Goal: Task Accomplishment & Management: Manage account settings

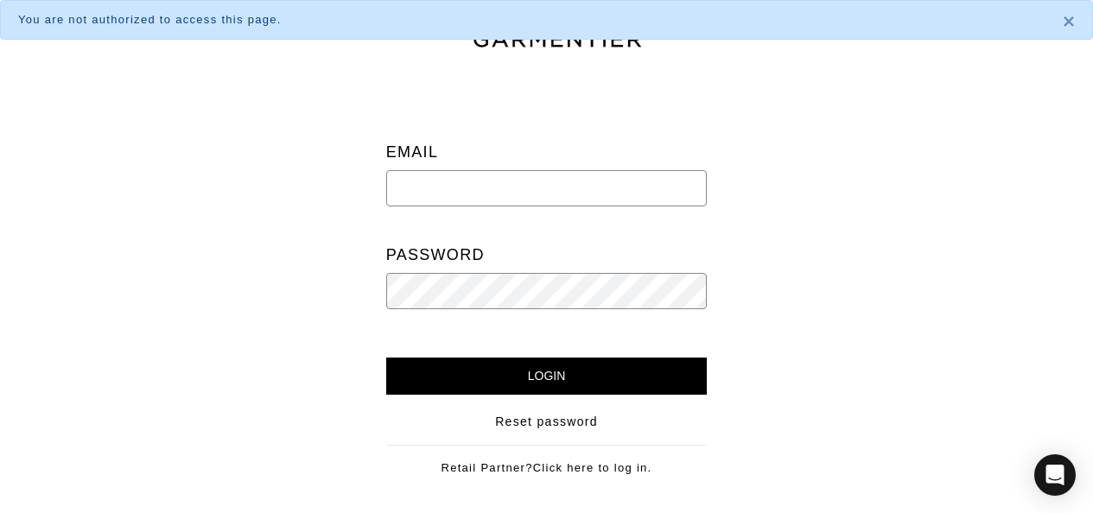
click at [612, 188] on input "email" at bounding box center [546, 188] width 321 height 36
type input "[PERSON_NAME][EMAIL_ADDRESS][DOMAIN_NAME]"
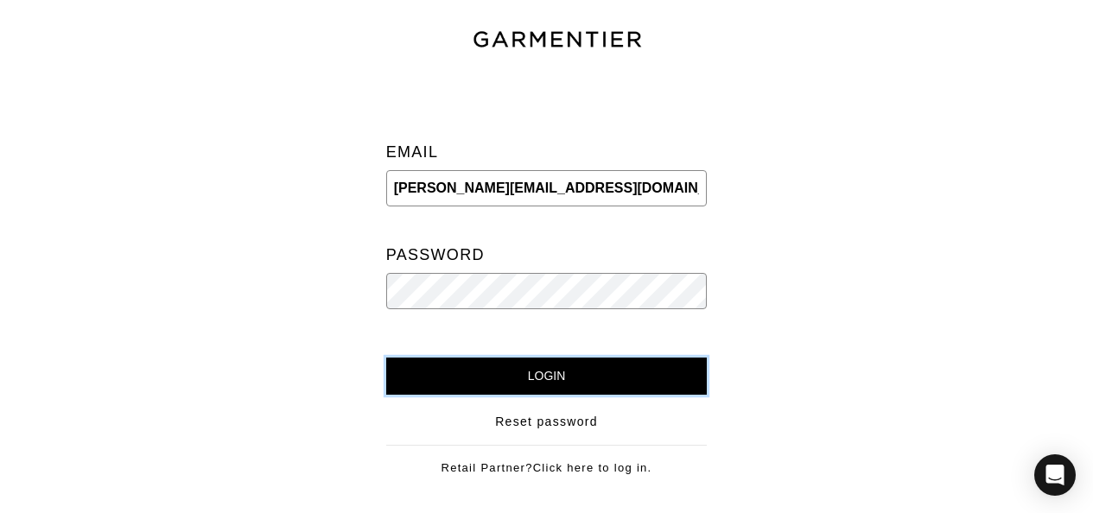
click at [461, 369] on input "Login" at bounding box center [546, 376] width 321 height 37
click at [386, 358] on input "Login" at bounding box center [546, 376] width 321 height 37
drag, startPoint x: 609, startPoint y: 187, endPoint x: 344, endPoint y: 193, distance: 265.2
click at [344, 193] on div "Email sarah@sarahrusincustom.com Password Login Reset password Retail Partner? …" at bounding box center [546, 288] width 1118 height 428
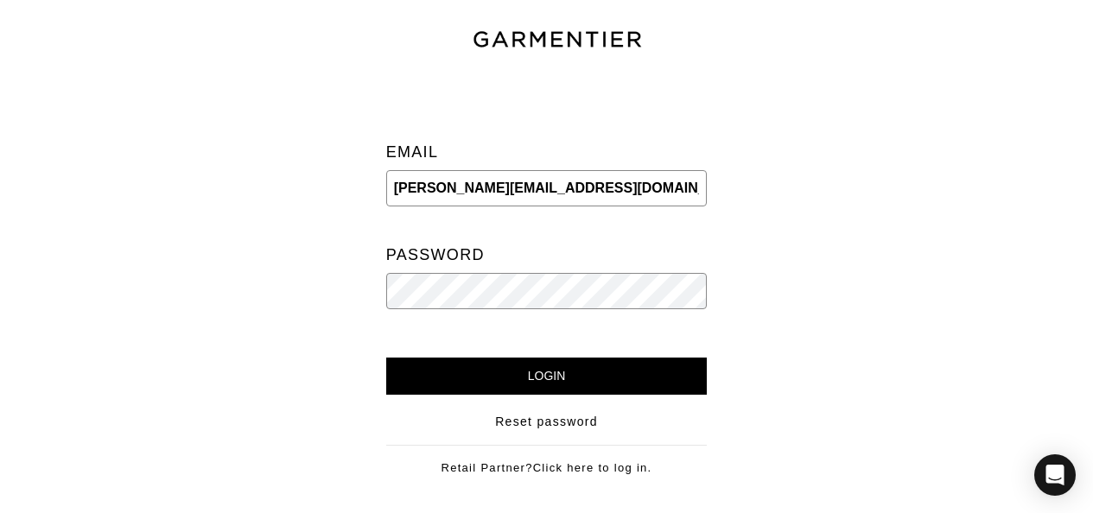
type input "Sarahlynnpatrick@Yahoo.com"
click at [386, 358] on input "Login" at bounding box center [546, 376] width 321 height 37
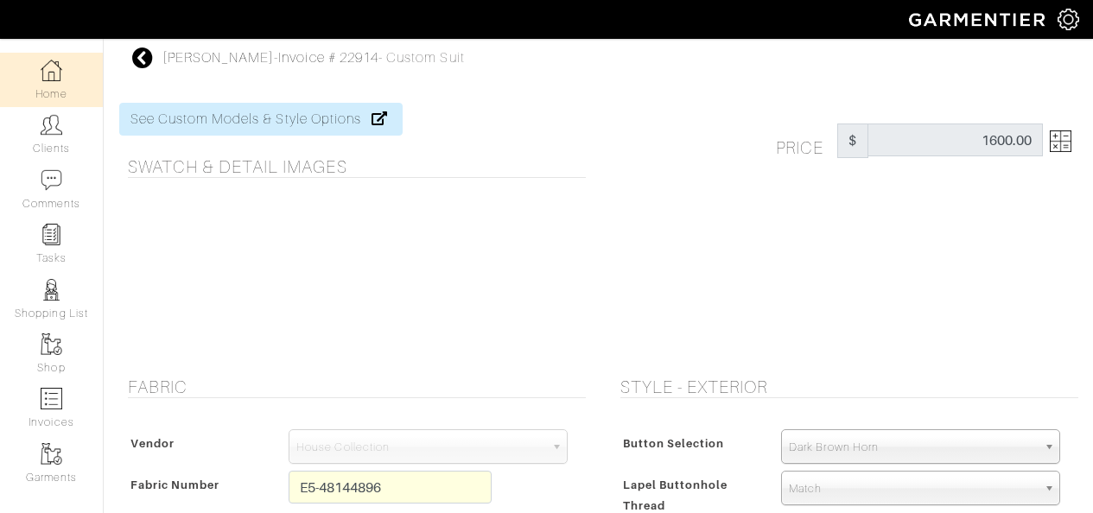
click at [50, 81] on link "Home" at bounding box center [51, 80] width 103 height 54
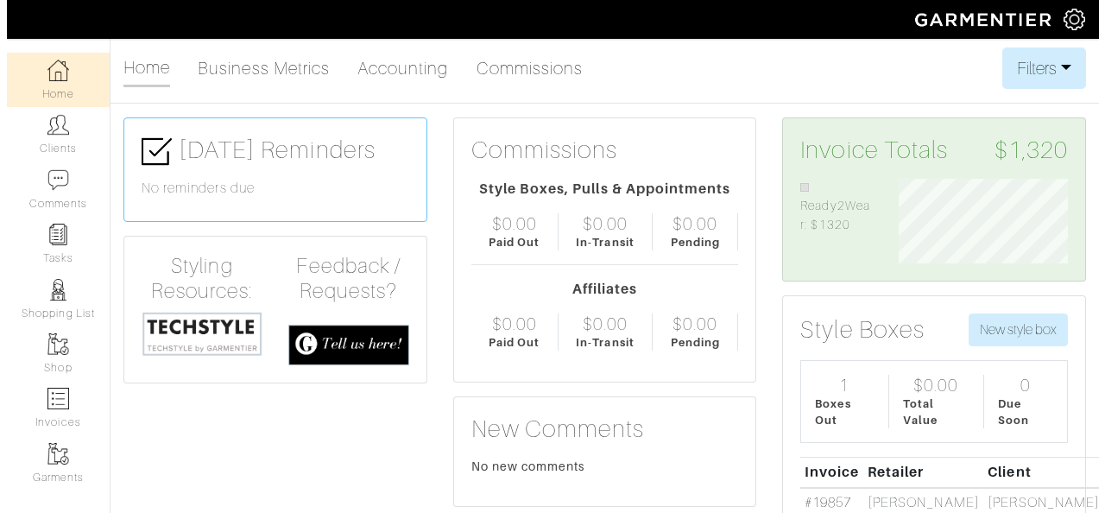
scroll to position [85, 195]
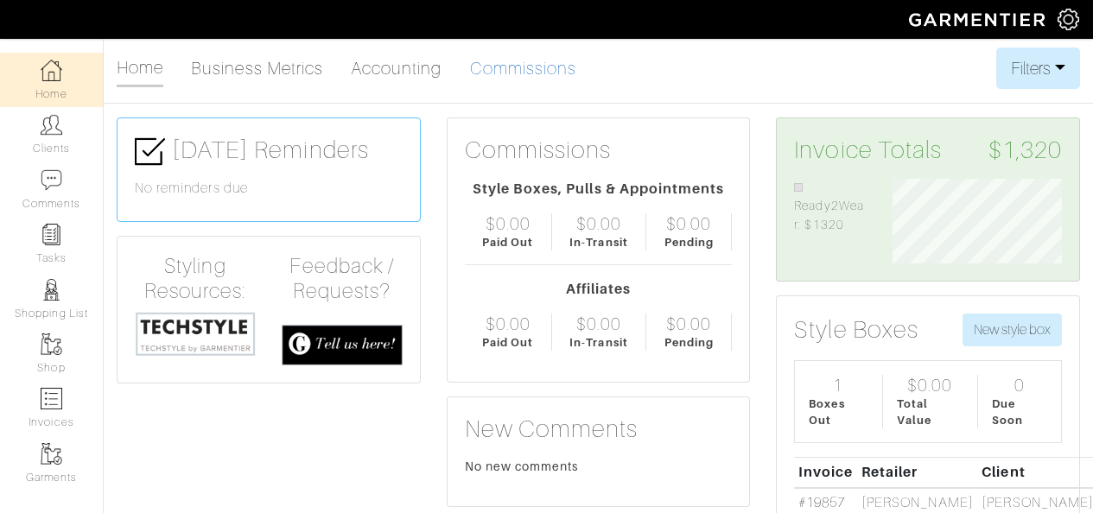
click at [514, 71] on link "Commissions" at bounding box center [523, 68] width 107 height 35
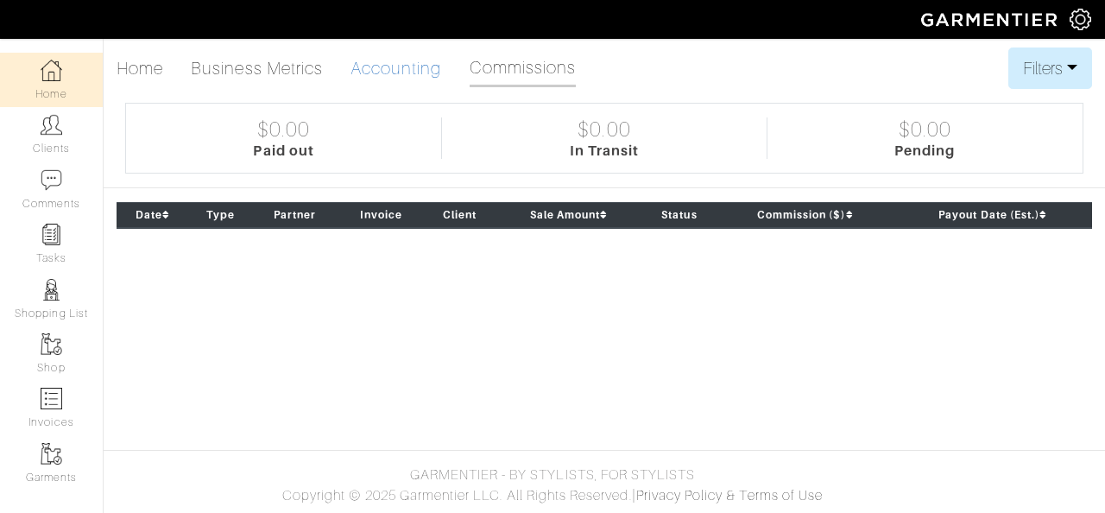
click at [430, 71] on link "Accounting" at bounding box center [397, 68] width 92 height 35
click at [406, 64] on link "Accounting" at bounding box center [397, 68] width 92 height 35
click at [421, 63] on link "Accounting" at bounding box center [397, 68] width 92 height 35
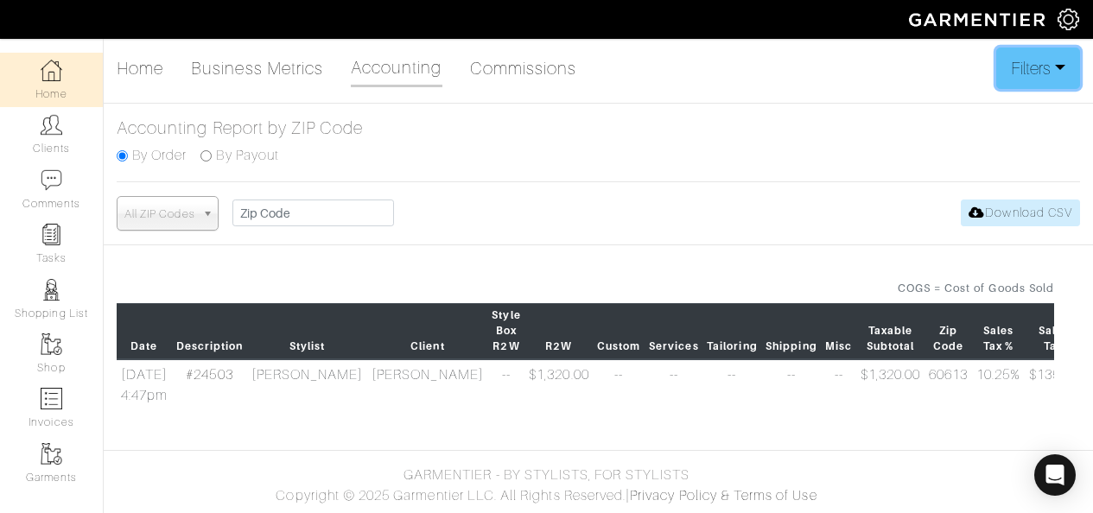
click at [1042, 81] on button "Filters" at bounding box center [1038, 68] width 84 height 41
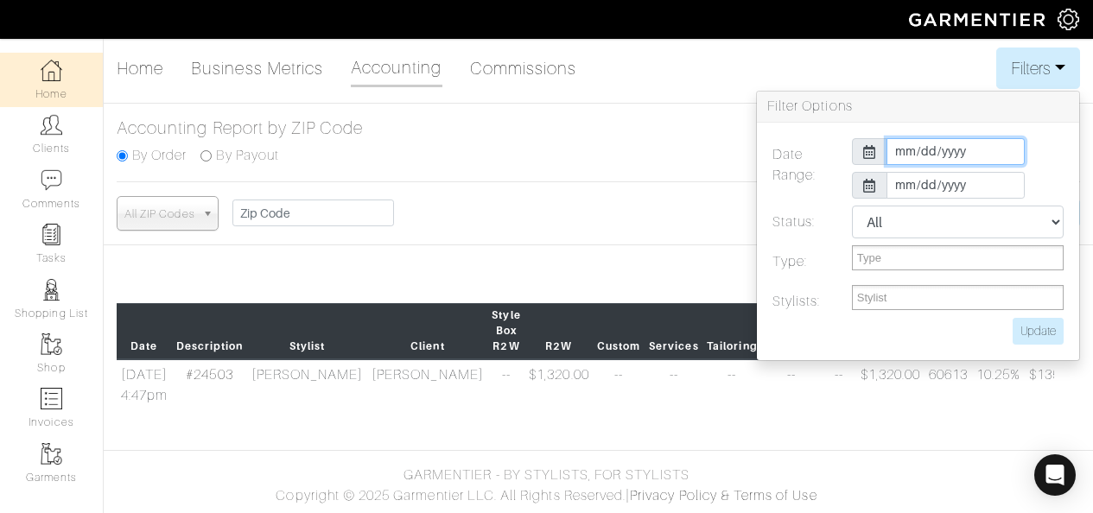
click at [903, 151] on input "[DATE]" at bounding box center [955, 151] width 138 height 27
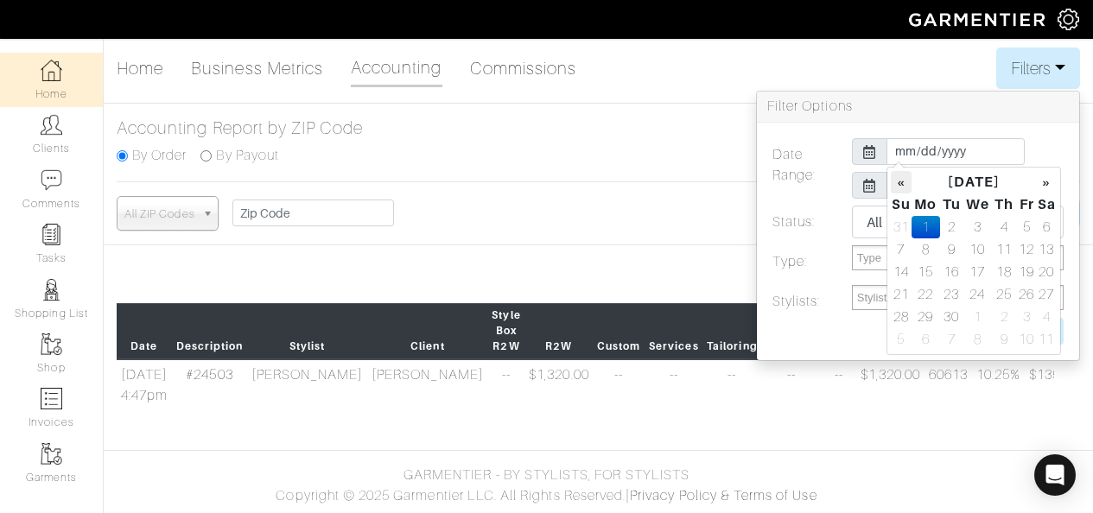
click at [898, 184] on th "«" at bounding box center [900, 182] width 21 height 22
click at [1030, 219] on td "1" at bounding box center [1026, 227] width 20 height 22
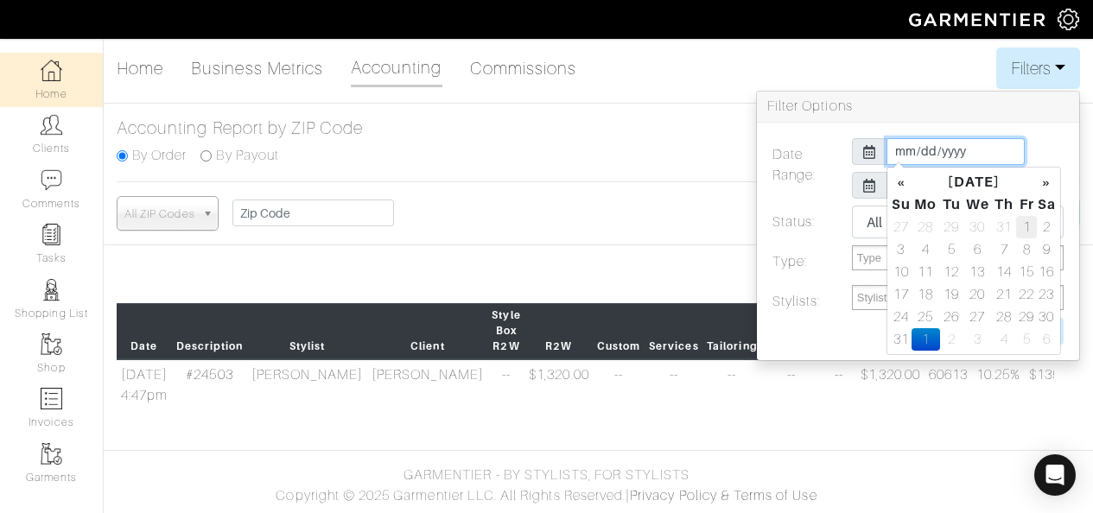
type input "[DATE]"
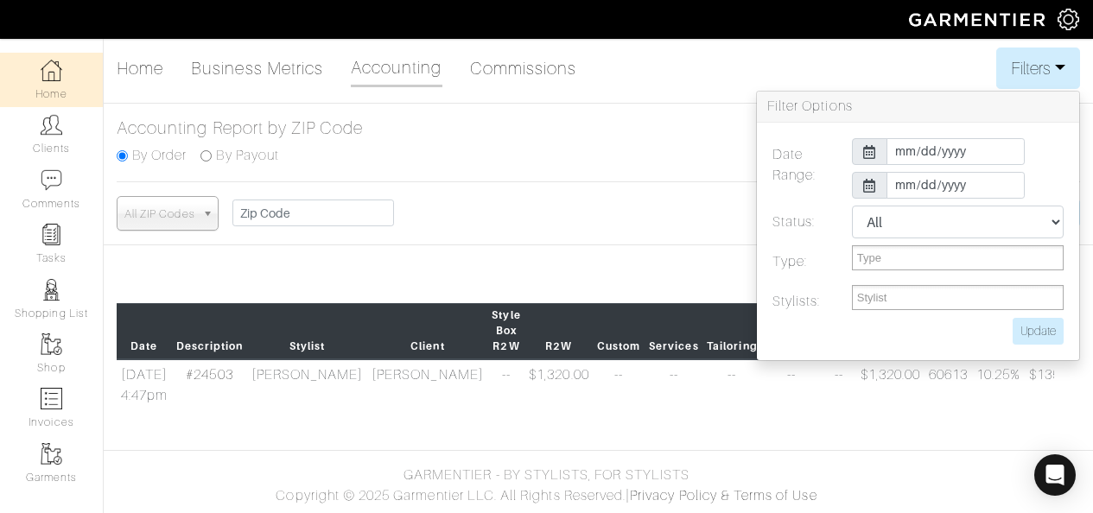
click at [1036, 157] on div "[DATE]" at bounding box center [958, 151] width 238 height 27
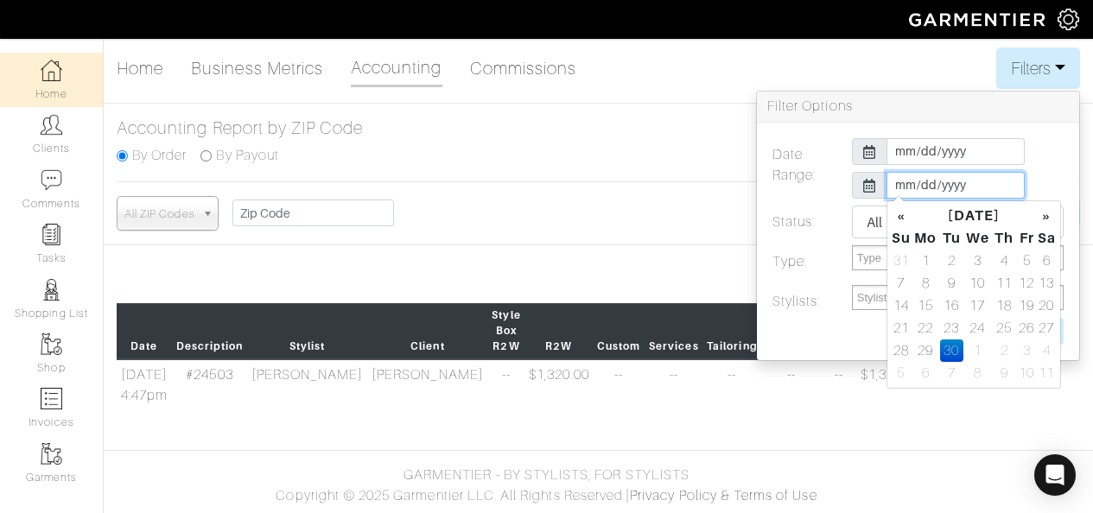
click at [953, 184] on input "[DATE]" at bounding box center [955, 185] width 138 height 27
click at [898, 260] on td "31" at bounding box center [900, 261] width 21 height 22
type input "[DATE]"
click at [1050, 149] on div "[DATE]" at bounding box center [958, 151] width 238 height 27
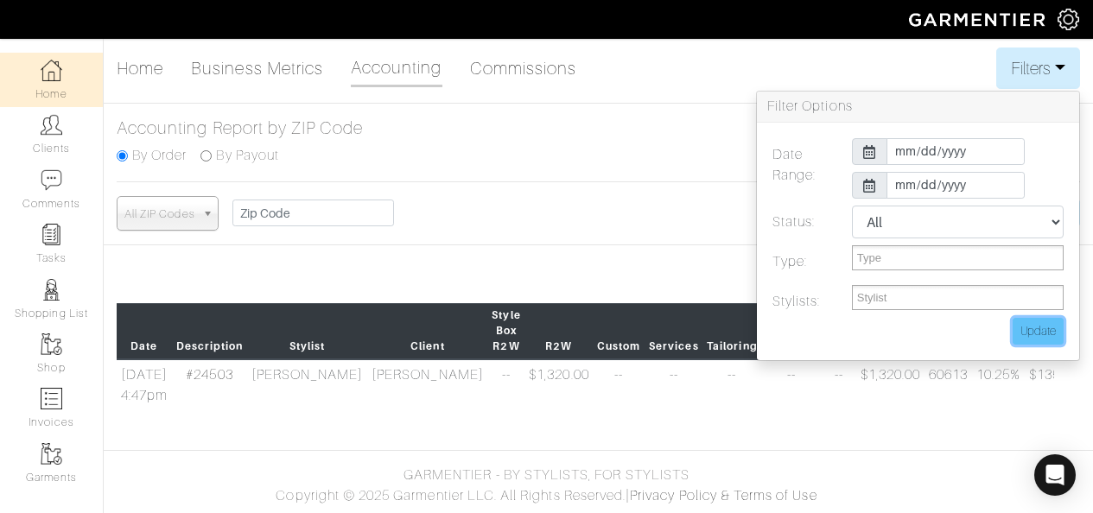
click at [1021, 341] on input "Update" at bounding box center [1037, 331] width 51 height 27
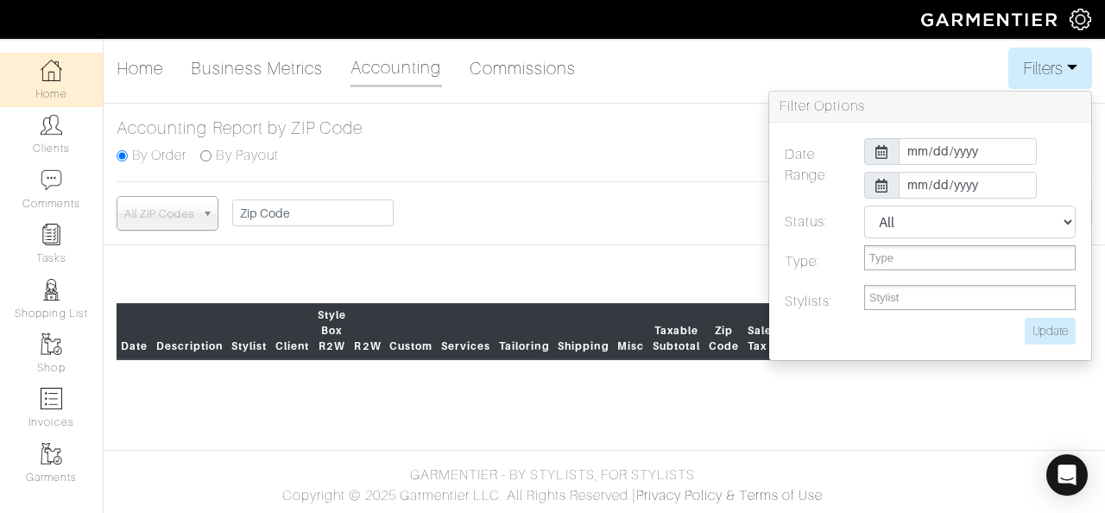
click at [808, 359] on th "Sales Tax" at bounding box center [801, 331] width 39 height 56
click at [1063, 375] on div "COGS = Cost of Goods Sold Date Description Stylist Client Style Box R2W R2W Cus…" at bounding box center [592, 327] width 976 height 95
click at [1092, 67] on div "Home Business Metrics Accounting Commissions Filters Filter Options Date Range:…" at bounding box center [605, 68] width 1002 height 41
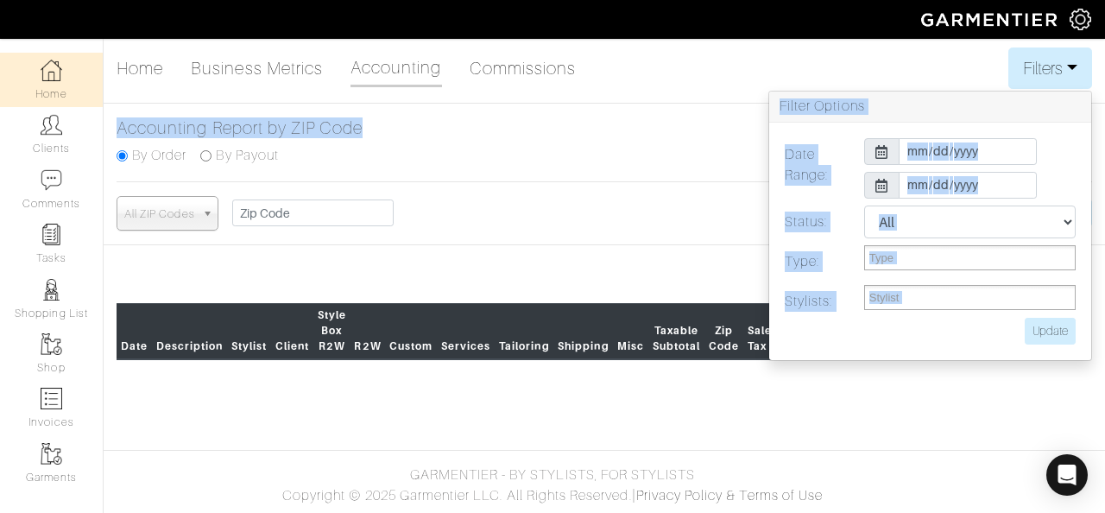
drag, startPoint x: 1099, startPoint y: 69, endPoint x: 1099, endPoint y: 143, distance: 73.4
click at [1092, 143] on div "Home Business Metrics Accounting Commissions Filters Filter Options Date Range:…" at bounding box center [552, 211] width 1105 height 326
click at [654, 132] on h5 "Accounting Report by ZIP Code" at bounding box center [605, 127] width 976 height 21
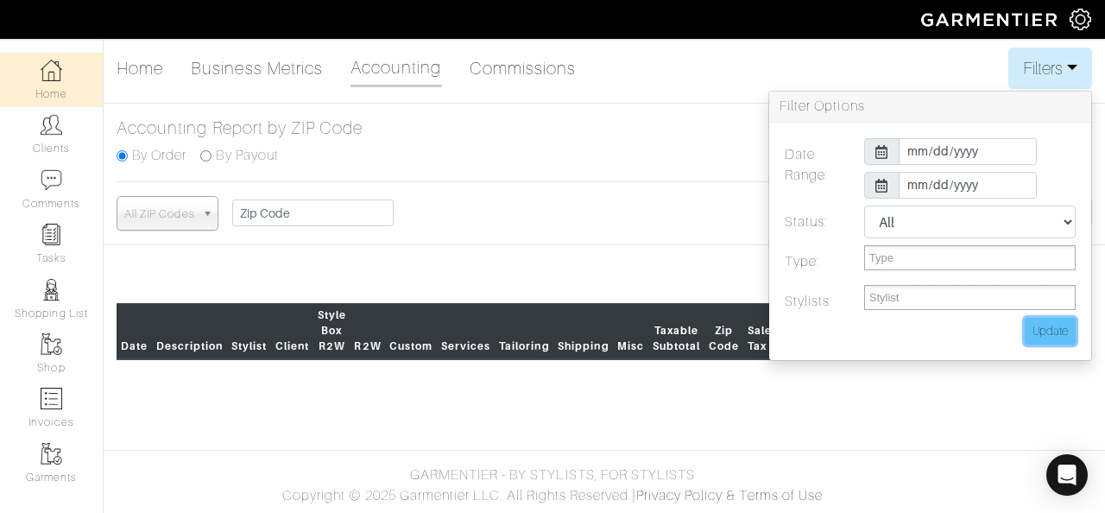
click at [1067, 336] on input "Update" at bounding box center [1050, 331] width 51 height 27
type input "Update"
click at [726, 231] on div "Home Business Metrics Accounting Commissions Filters Filter Options Date Range:…" at bounding box center [552, 211] width 1105 height 326
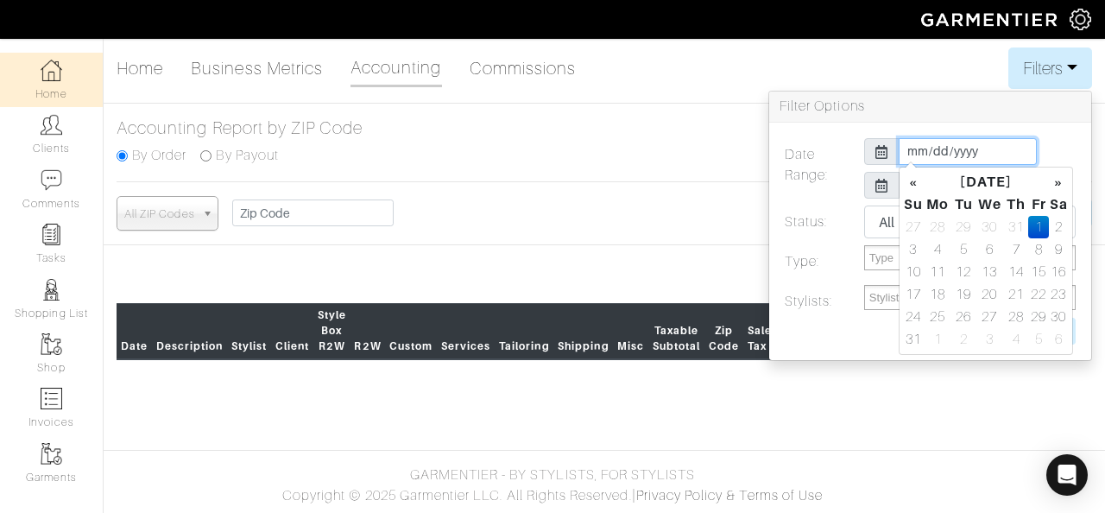
click at [917, 143] on input "[DATE]" at bounding box center [968, 151] width 138 height 27
click at [1060, 187] on th "»" at bounding box center [1059, 182] width 20 height 22
click at [941, 224] on td "1" at bounding box center [938, 227] width 29 height 22
type input "[DATE]"
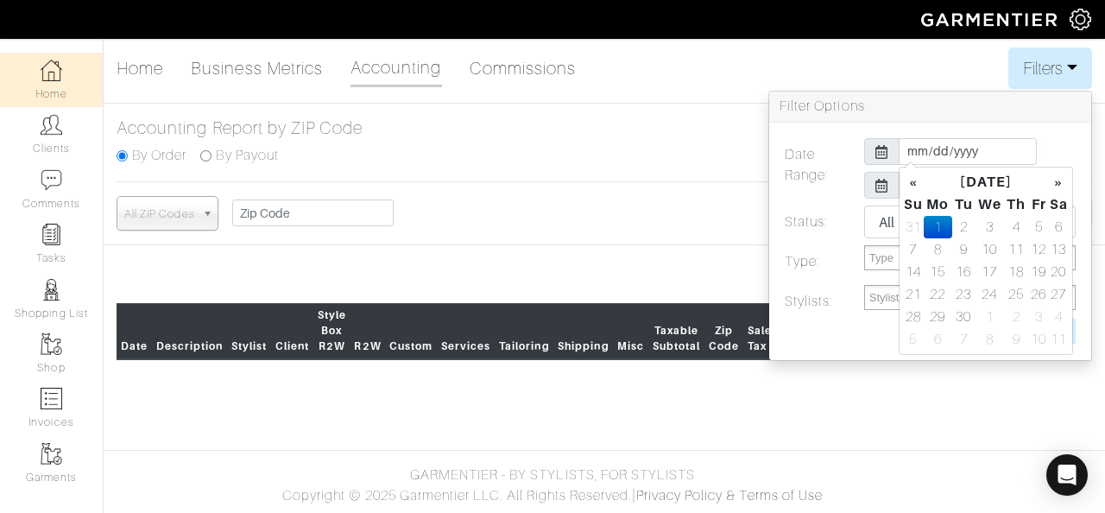
click at [1050, 146] on div "[DATE]" at bounding box center [971, 151] width 238 height 27
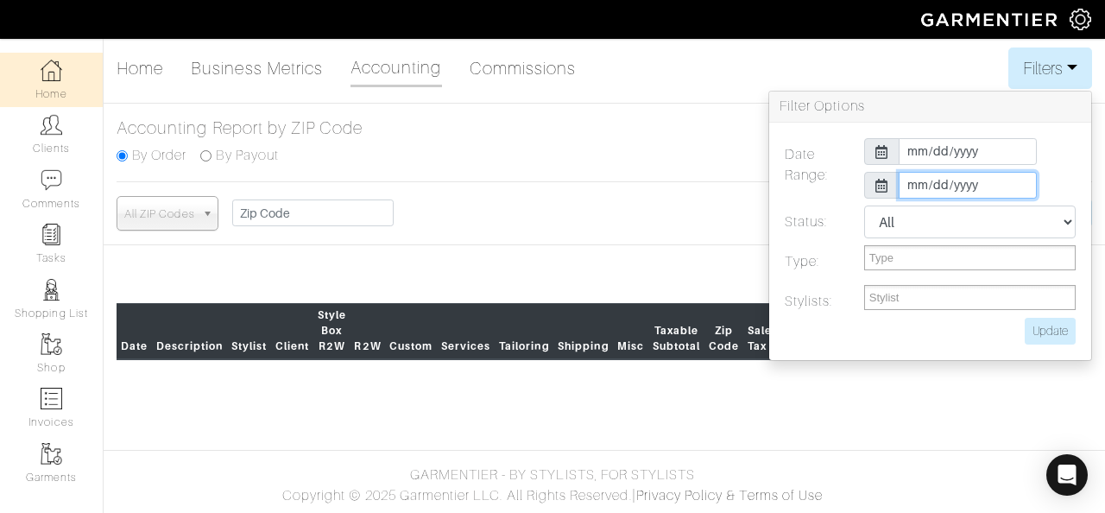
click at [917, 183] on input "[DATE]" at bounding box center [968, 185] width 138 height 27
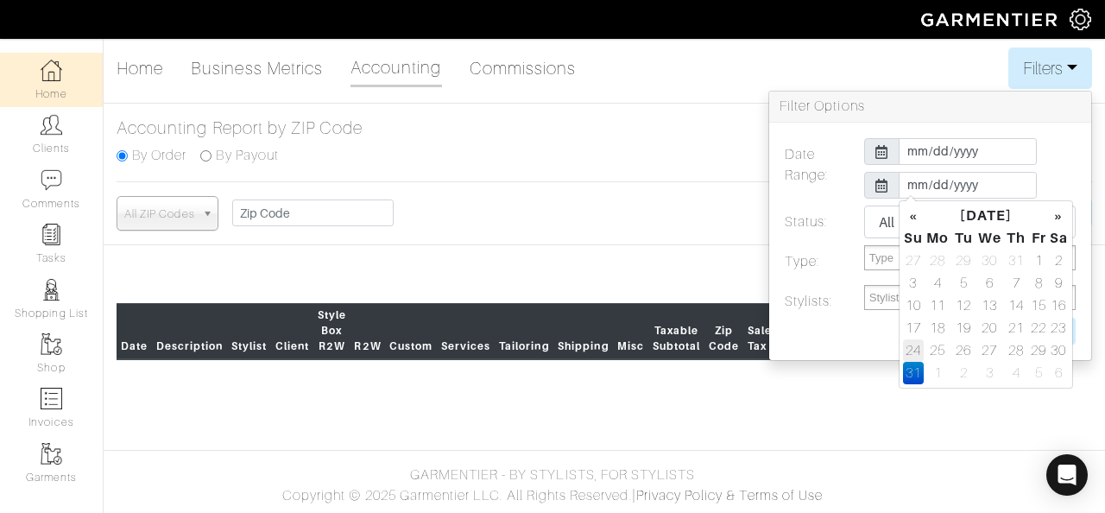
click at [919, 345] on td "24" at bounding box center [913, 350] width 21 height 22
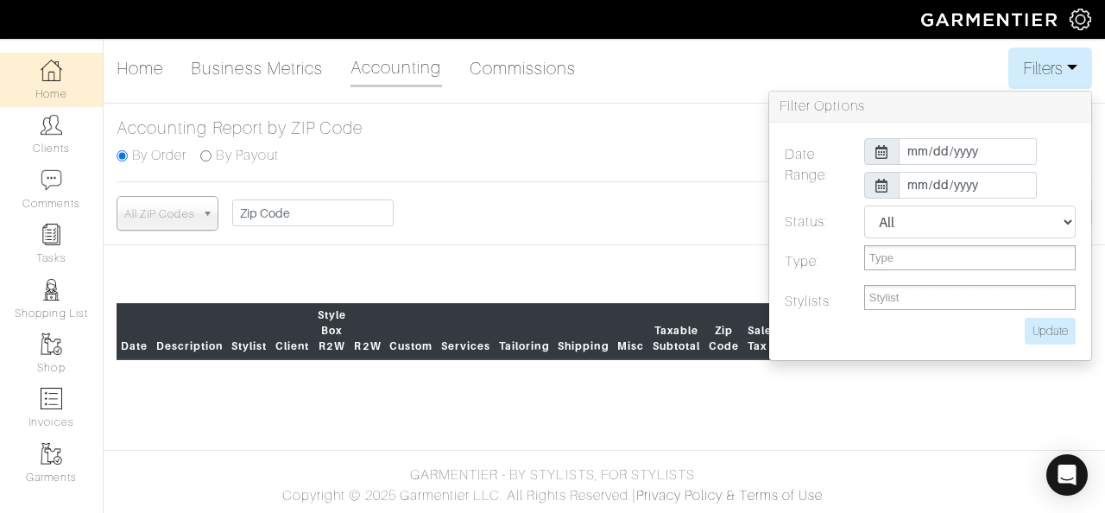
click at [1042, 167] on div "[DATE] [DATE]" at bounding box center [971, 171] width 238 height 67
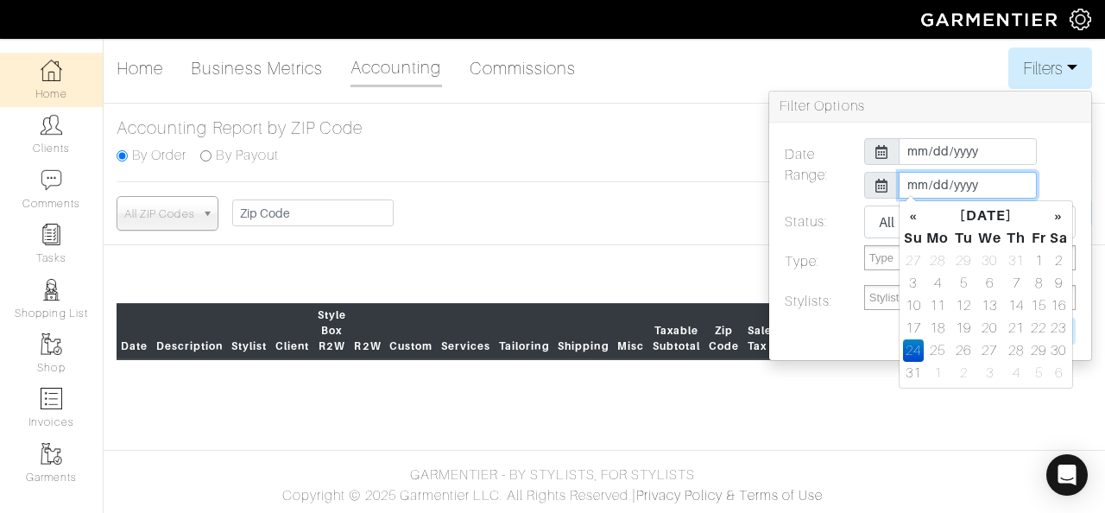
click at [912, 183] on input "[DATE]" at bounding box center [968, 185] width 138 height 27
click at [1055, 217] on th "»" at bounding box center [1059, 216] width 20 height 22
click at [1029, 329] on td "26" at bounding box center [1039, 328] width 20 height 22
type input "[DATE]"
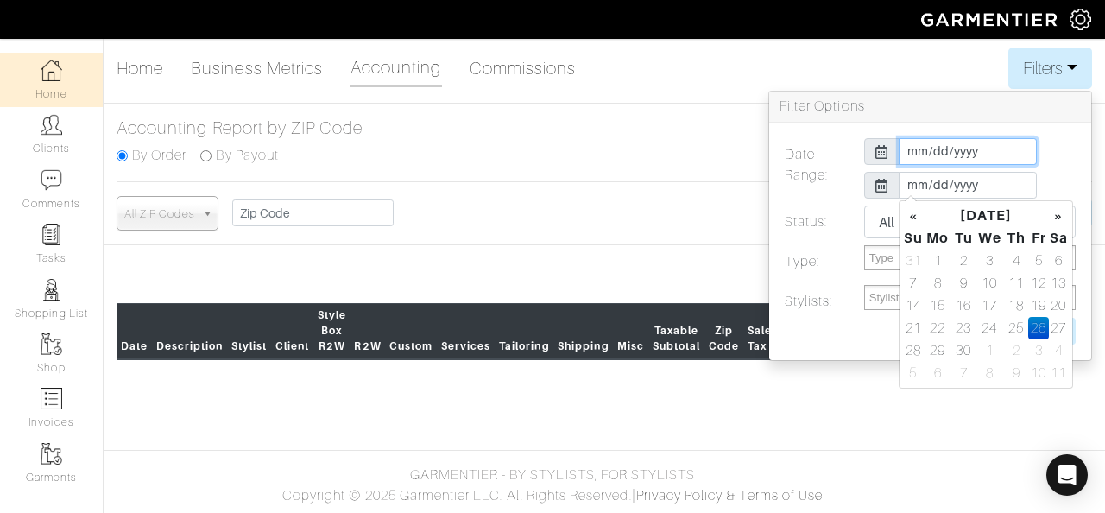
click at [909, 144] on input "[DATE]" at bounding box center [968, 151] width 138 height 27
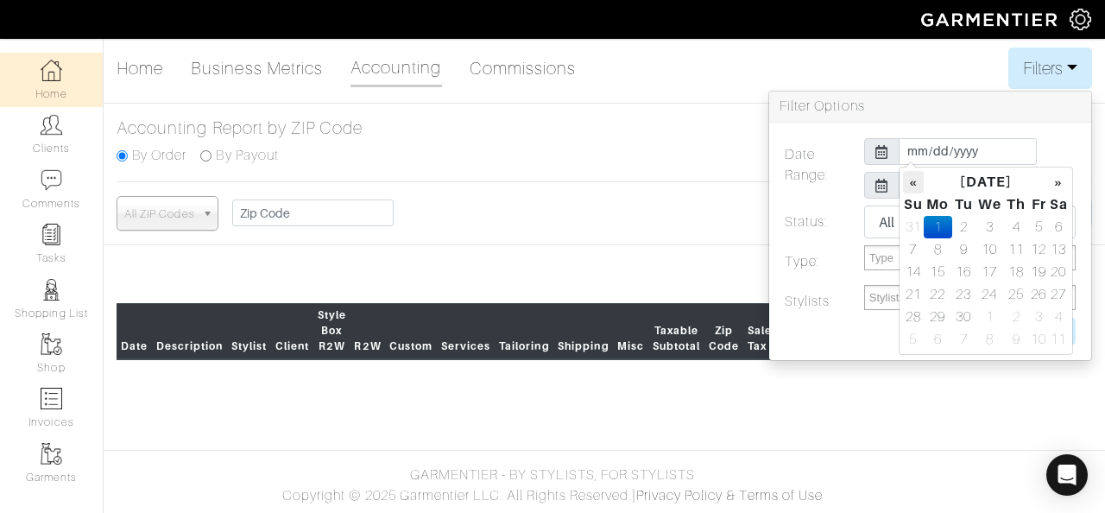
click at [918, 181] on th "«" at bounding box center [913, 182] width 21 height 22
click at [1031, 227] on td "1" at bounding box center [1039, 227] width 20 height 22
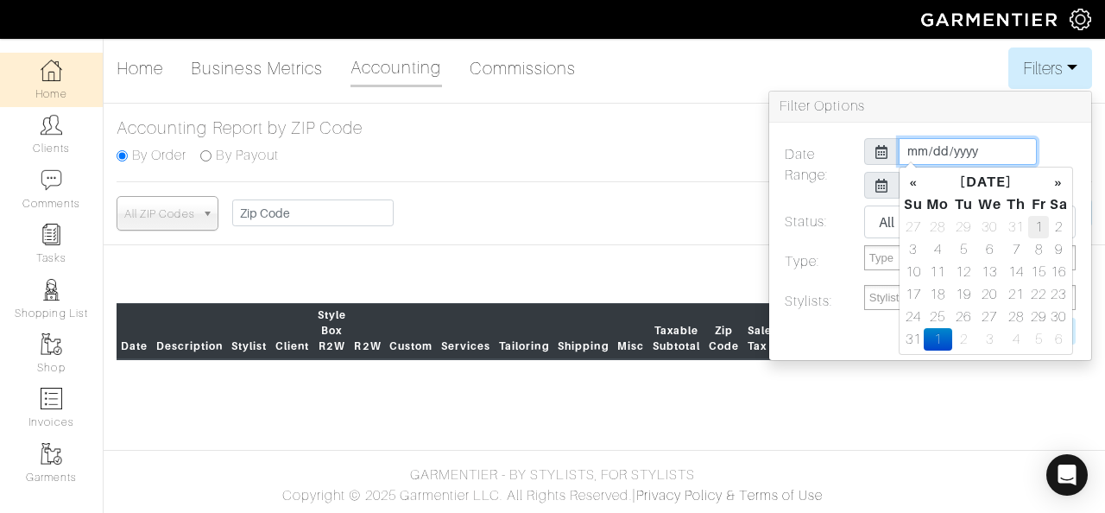
type input "[DATE]"
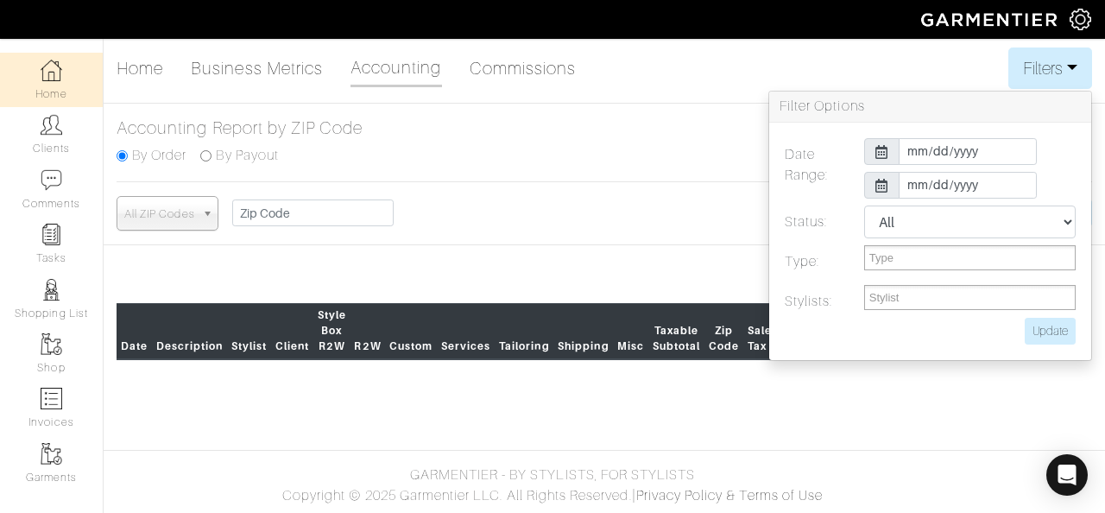
click at [1060, 116] on h3 "Filter Options" at bounding box center [931, 107] width 322 height 31
click at [1055, 333] on input "Update" at bounding box center [1050, 331] width 51 height 27
click at [1047, 335] on input "Update" at bounding box center [1050, 331] width 51 height 27
type input "Update"
click at [1055, 76] on button "Filters" at bounding box center [1051, 68] width 84 height 41
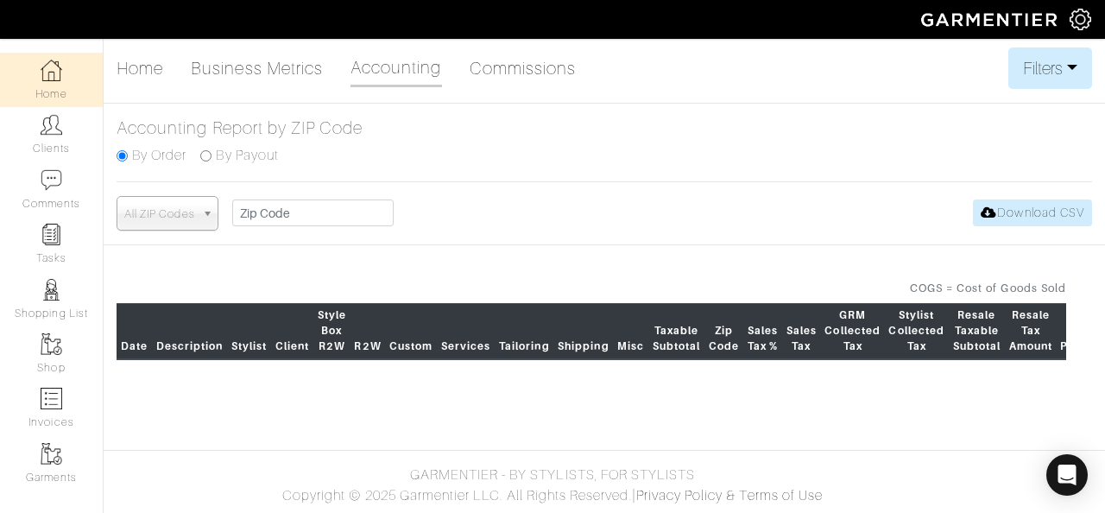
click at [1092, 149] on div "Accounting Report by ZIP Code By Order By Payout" at bounding box center [605, 149] width 1002 height 65
click at [714, 260] on div "Home Business Metrics Accounting Commissions Filters Filter Options Date Range:…" at bounding box center [552, 211] width 1105 height 326
click at [255, 72] on link "Business Metrics" at bounding box center [257, 68] width 132 height 35
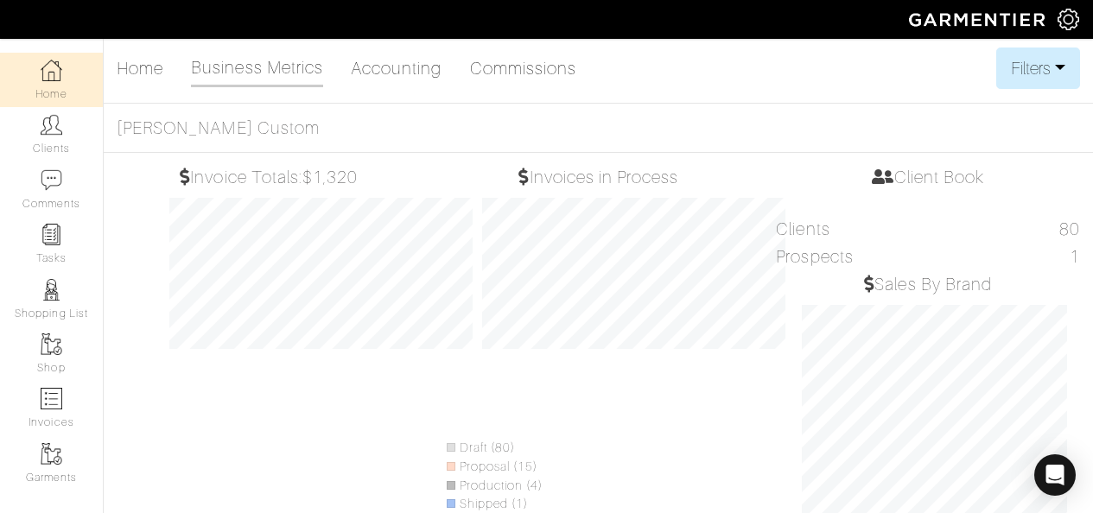
click at [320, 72] on link "Business Metrics" at bounding box center [257, 68] width 132 height 37
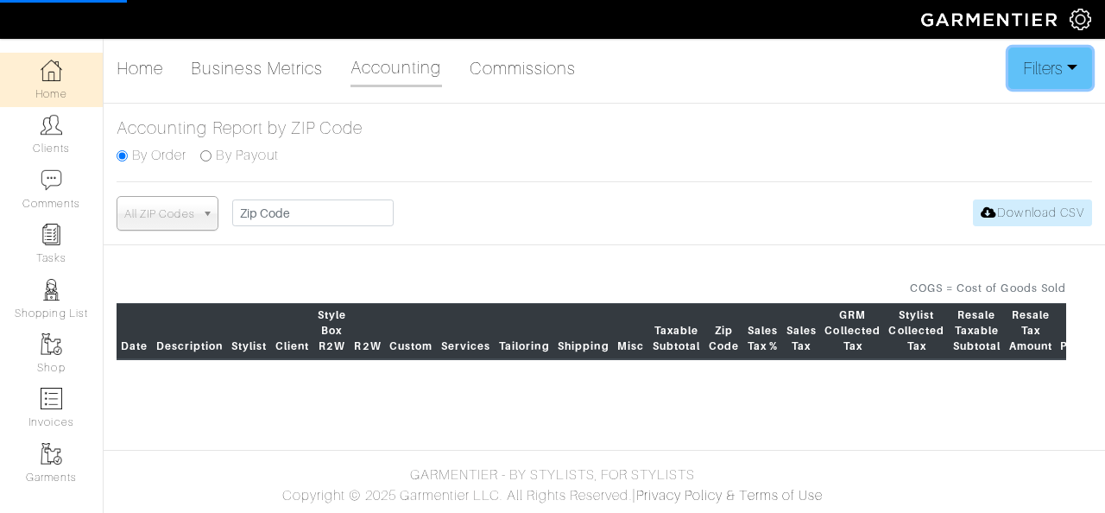
click at [1048, 83] on button "Filters" at bounding box center [1051, 68] width 84 height 41
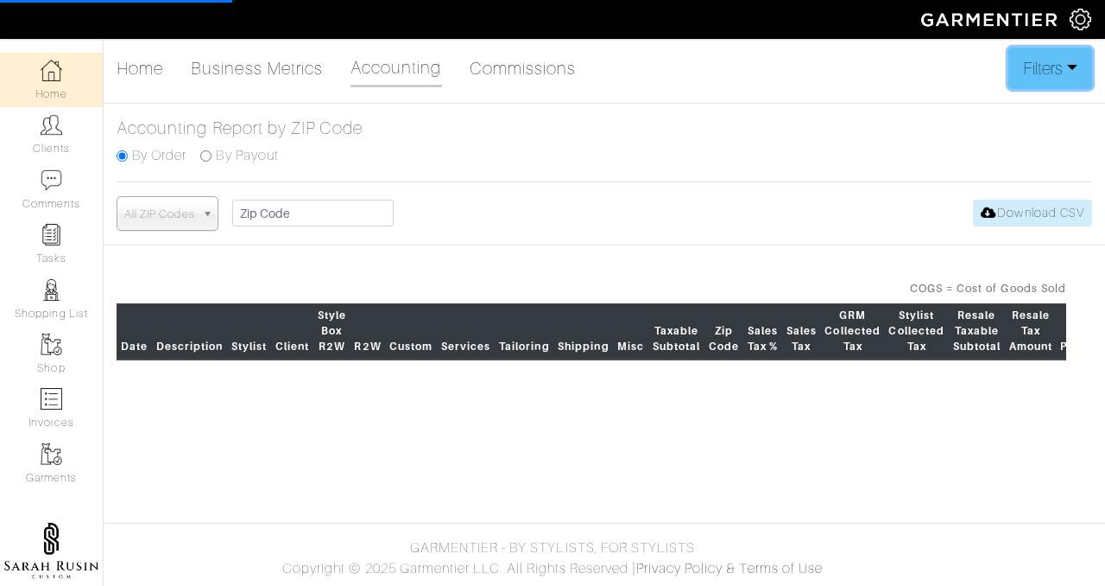
click at [1057, 55] on button "Filters" at bounding box center [1051, 68] width 84 height 41
click at [1073, 70] on button "Filters" at bounding box center [1051, 68] width 84 height 41
click at [1073, 69] on button "Filters" at bounding box center [1051, 68] width 84 height 41
click at [1067, 63] on button "Filters" at bounding box center [1051, 68] width 84 height 41
click at [1026, 68] on button "Filters" at bounding box center [1051, 68] width 84 height 41
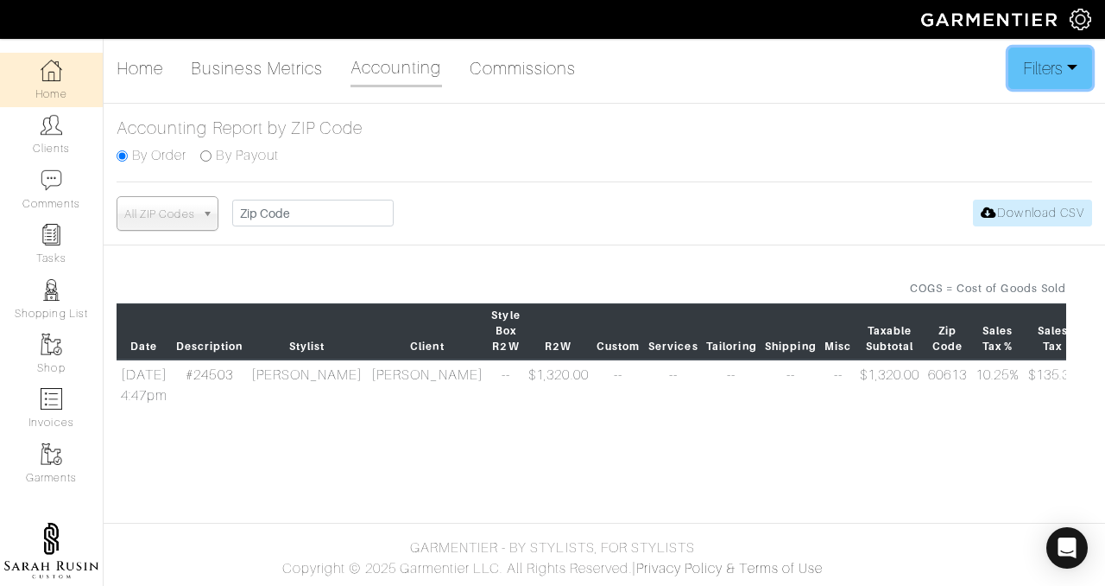
click at [1048, 74] on button "Filters" at bounding box center [1051, 68] width 84 height 41
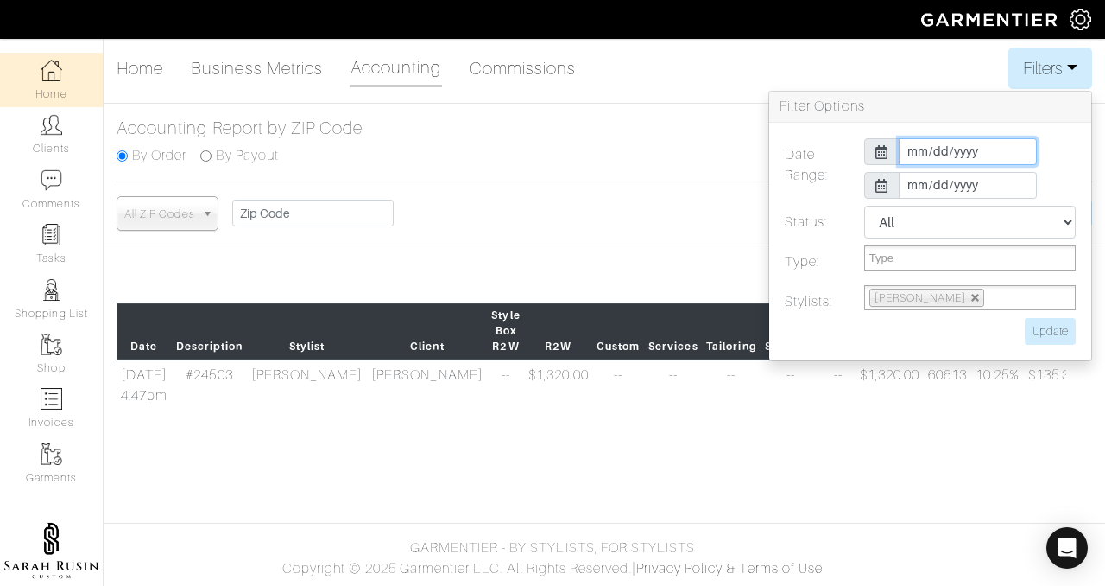
click at [913, 152] on input "[DATE]" at bounding box center [968, 151] width 138 height 27
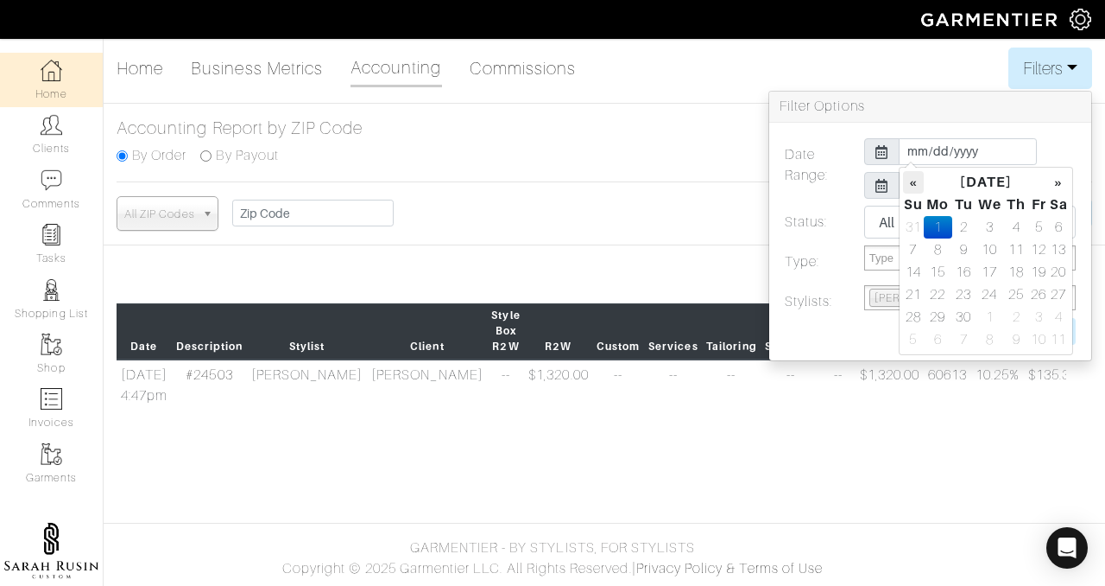
click at [919, 181] on th "«" at bounding box center [913, 182] width 21 height 22
click at [1045, 224] on td "1" at bounding box center [1039, 227] width 20 height 22
type input "[DATE]"
click at [1059, 148] on div "[DATE]" at bounding box center [971, 151] width 238 height 27
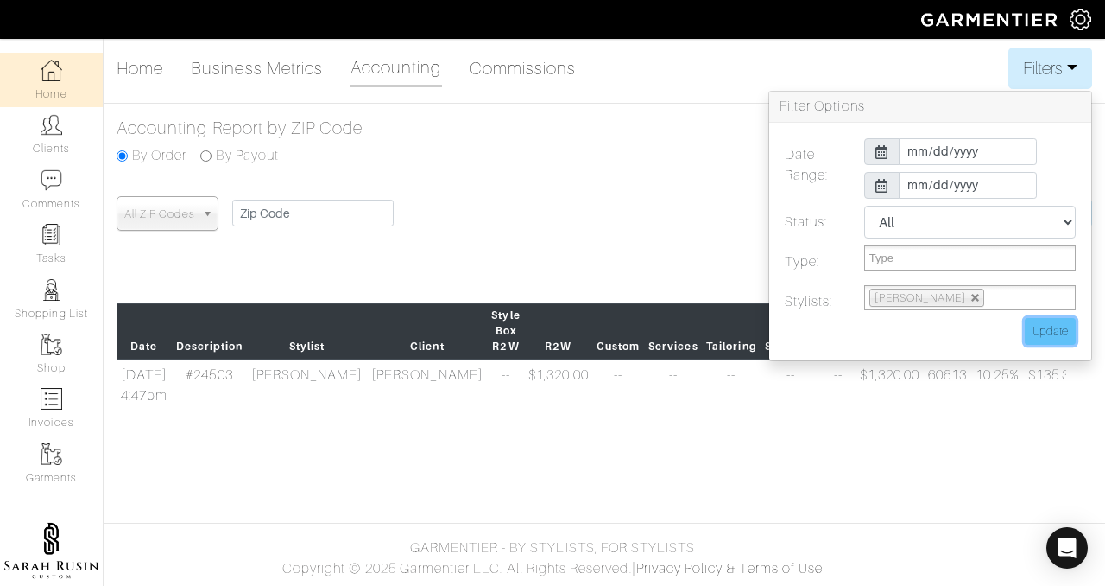
click at [1060, 335] on input "Update" at bounding box center [1050, 331] width 51 height 27
type input "Update"
click at [853, 73] on div "Home Business Metrics Accounting Commissions Filters Filter Options Date Range:…" at bounding box center [605, 68] width 976 height 41
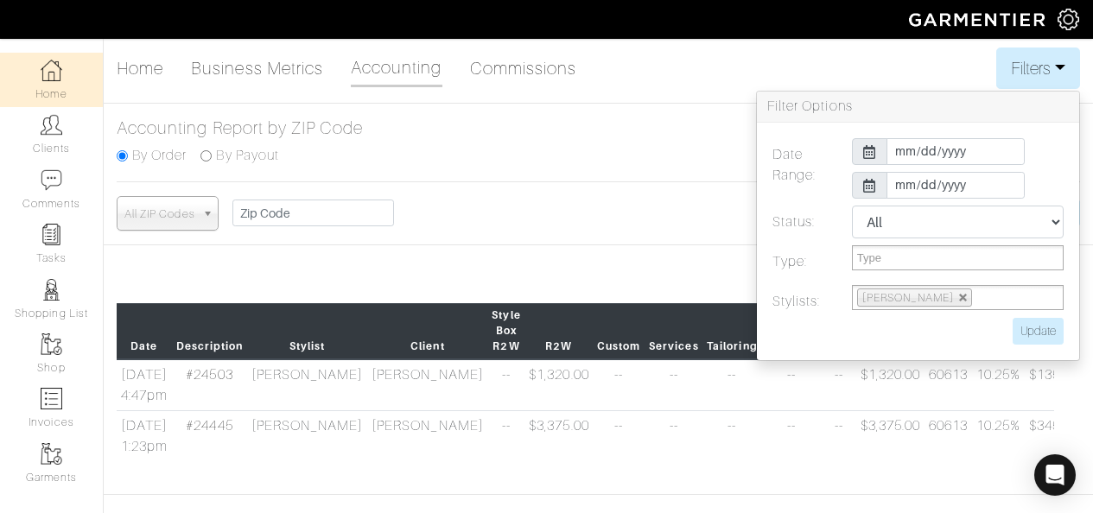
scroll to position [0, 239]
